Goal: Information Seeking & Learning: Learn about a topic

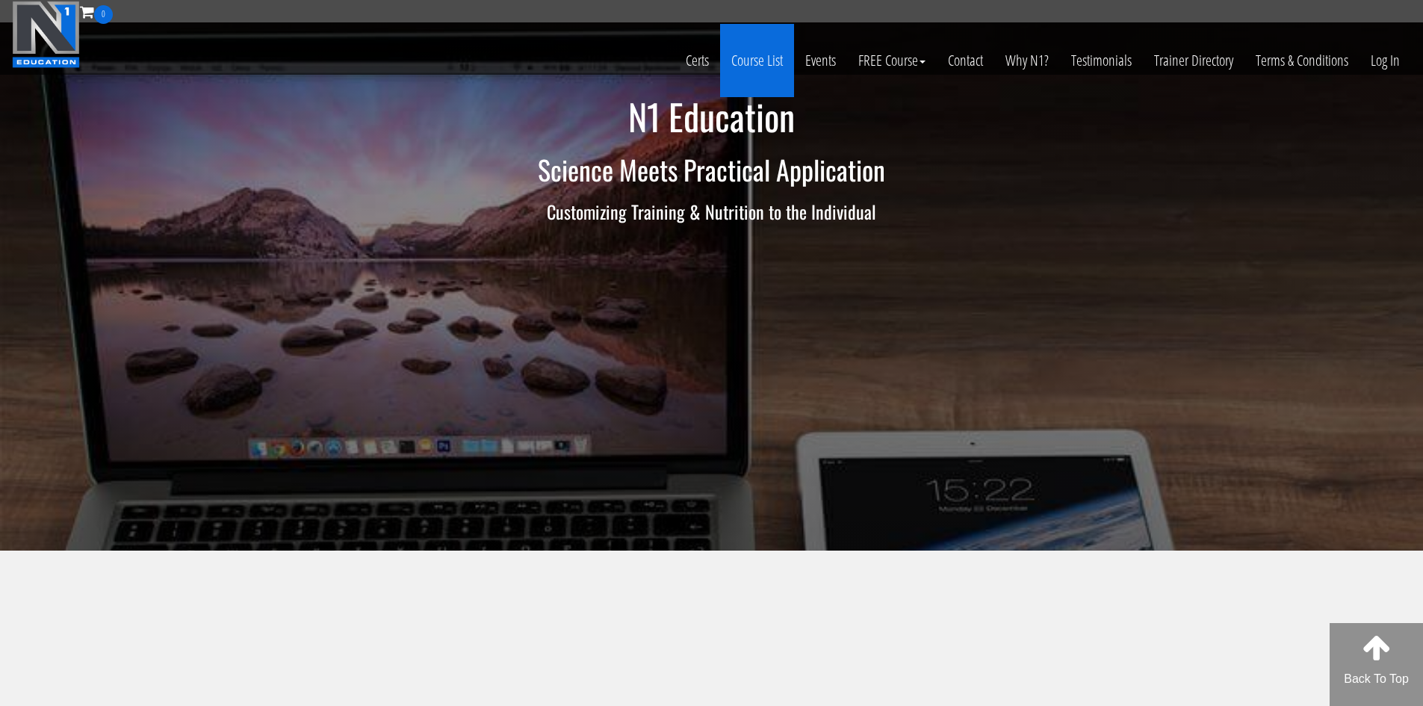
click at [749, 53] on link "Course List" at bounding box center [757, 60] width 74 height 73
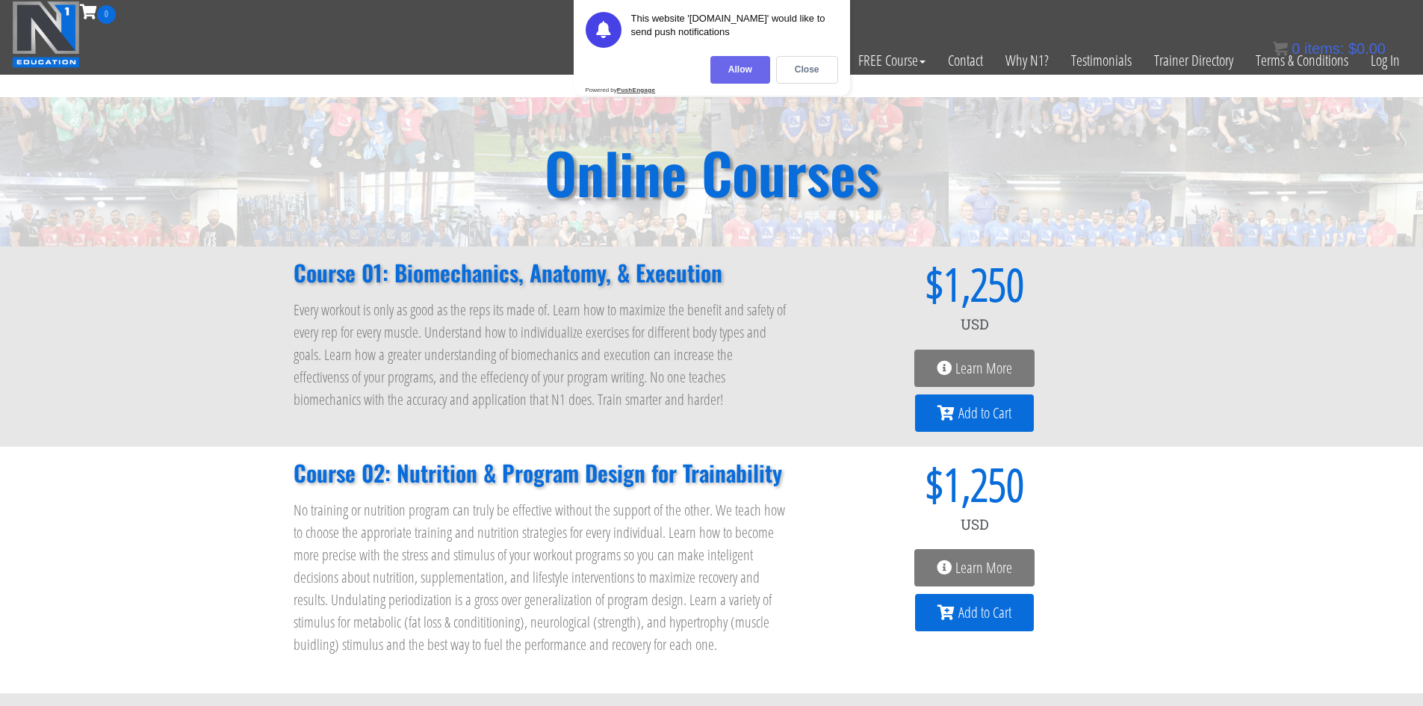
click at [759, 58] on div "Allow" at bounding box center [740, 70] width 60 height 28
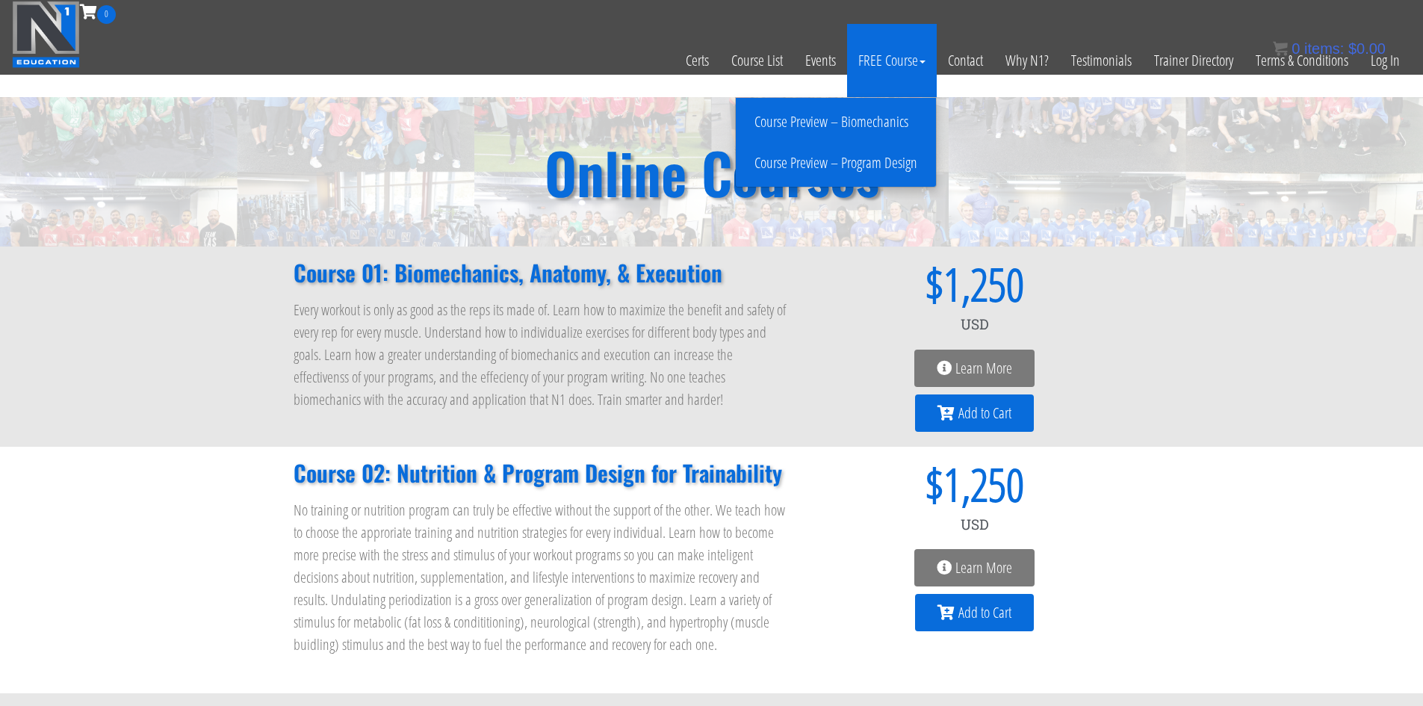
click at [889, 69] on link "FREE Course" at bounding box center [892, 60] width 90 height 73
click at [858, 128] on link "Course Preview – Biomechanics" at bounding box center [835, 122] width 193 height 26
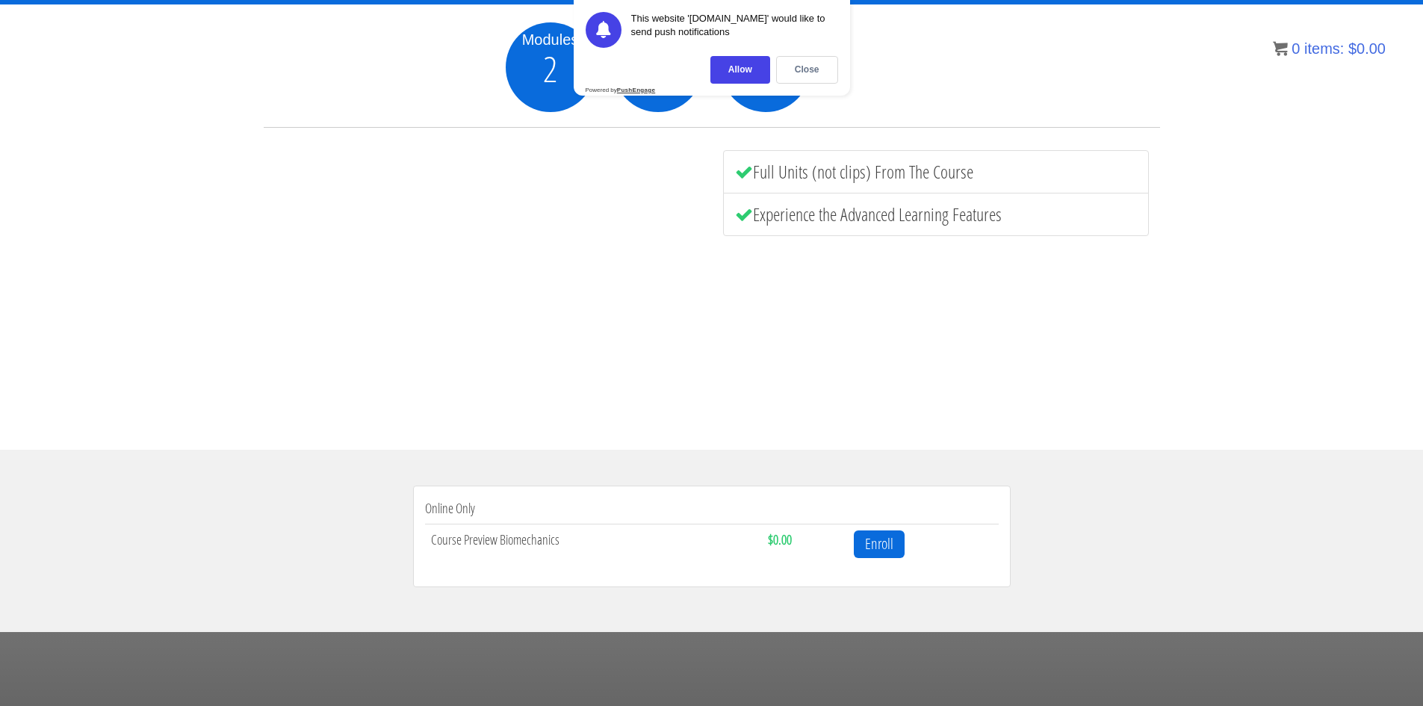
scroll to position [7, 0]
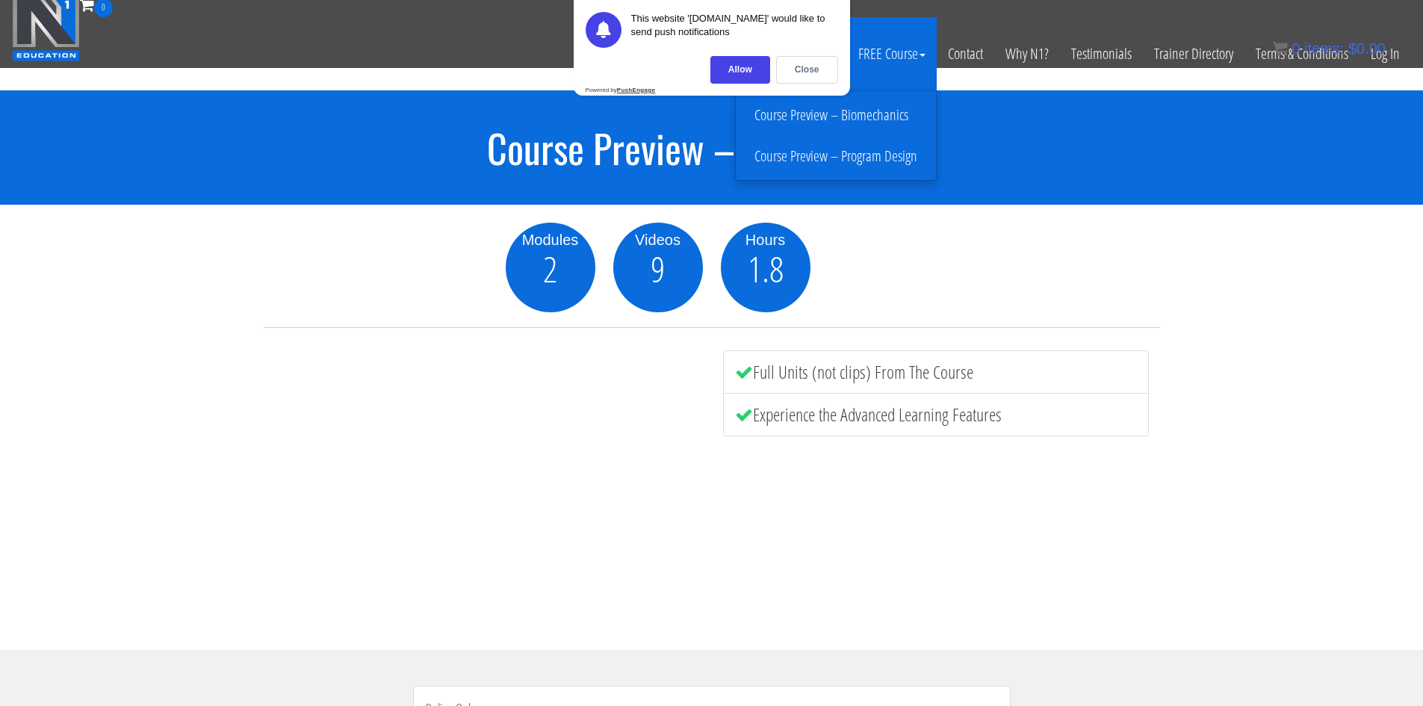
click at [872, 161] on link "Course Preview – Program Design" at bounding box center [835, 156] width 193 height 26
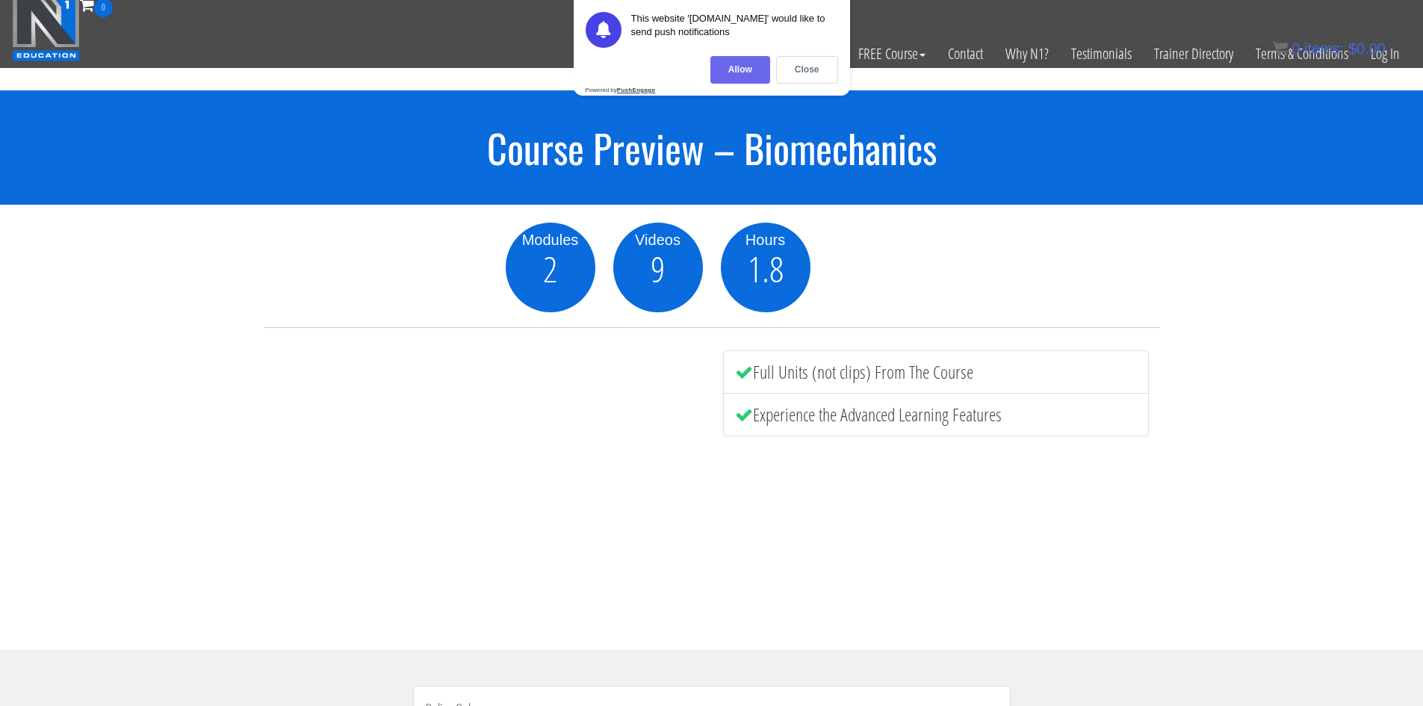
click at [762, 82] on div "Allow" at bounding box center [740, 70] width 60 height 28
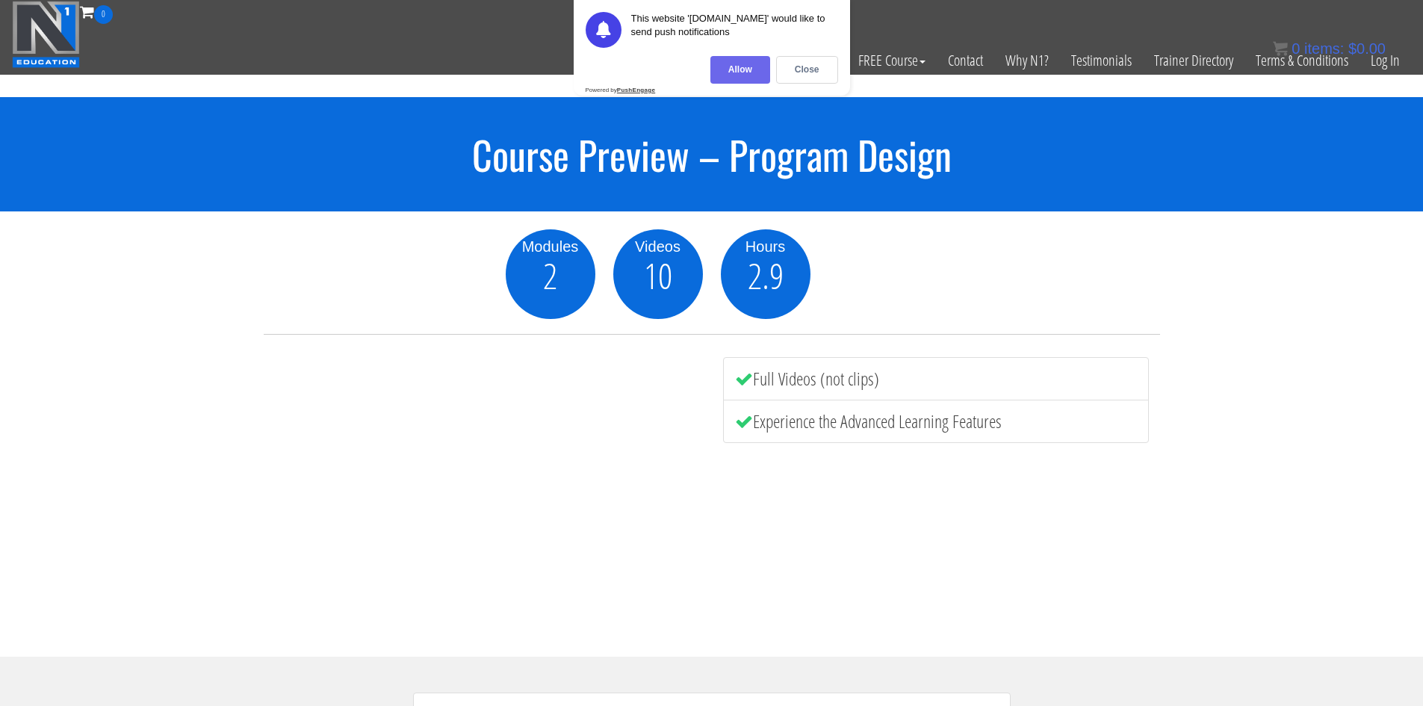
click at [767, 78] on div "Allow" at bounding box center [740, 70] width 60 height 28
